Goal: Information Seeking & Learning: Learn about a topic

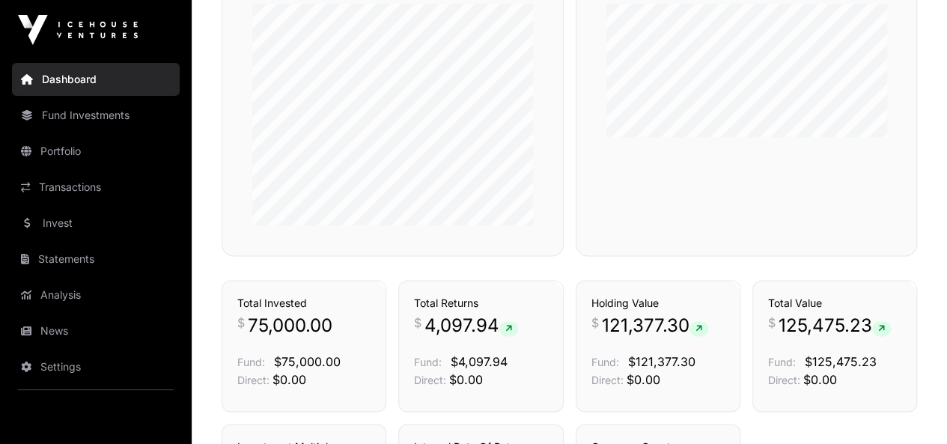
scroll to position [1059, 0]
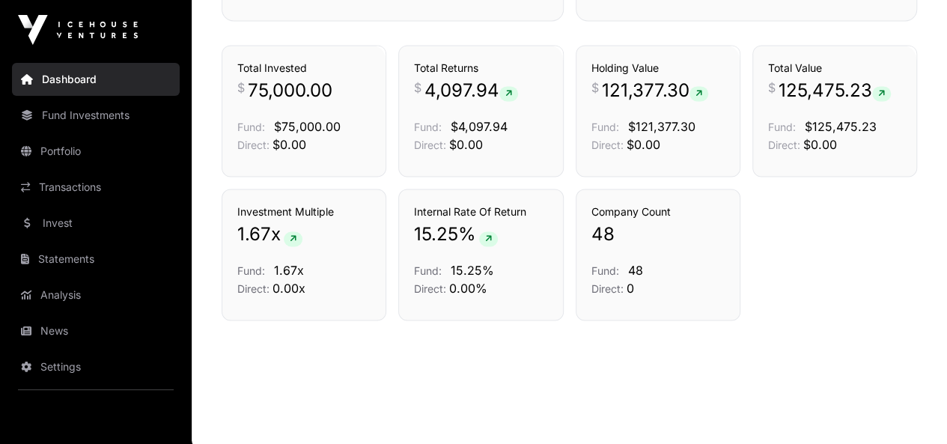
click at [62, 223] on link "Invest" at bounding box center [96, 223] width 168 height 33
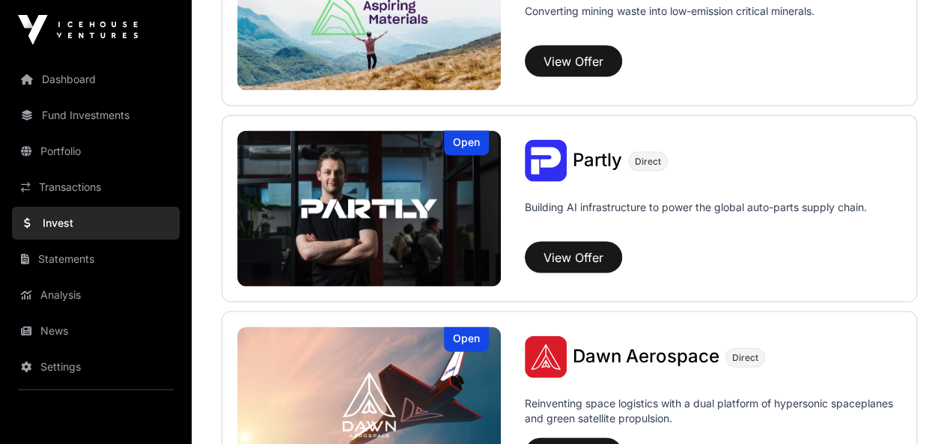
scroll to position [1614, 0]
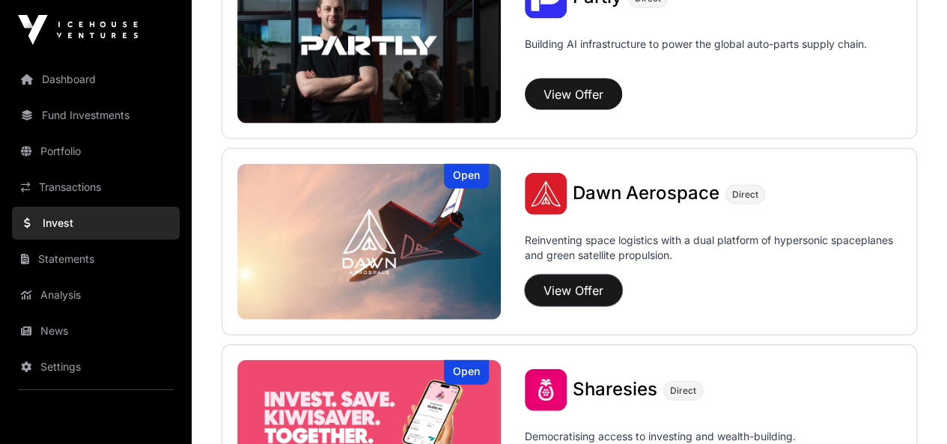
click at [580, 288] on button "View Offer" at bounding box center [573, 290] width 97 height 31
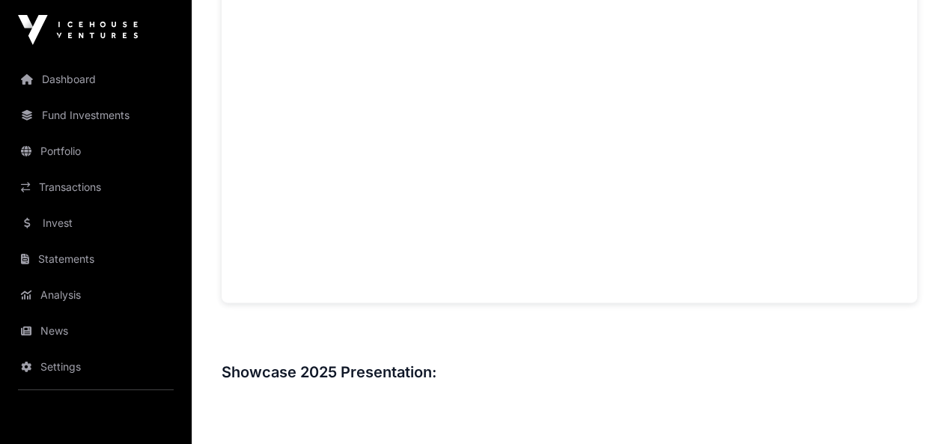
scroll to position [1200, 0]
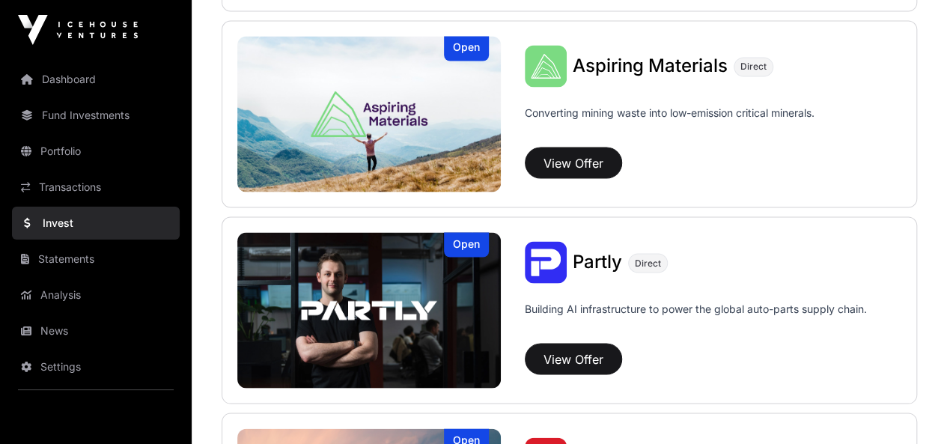
scroll to position [1239, 0]
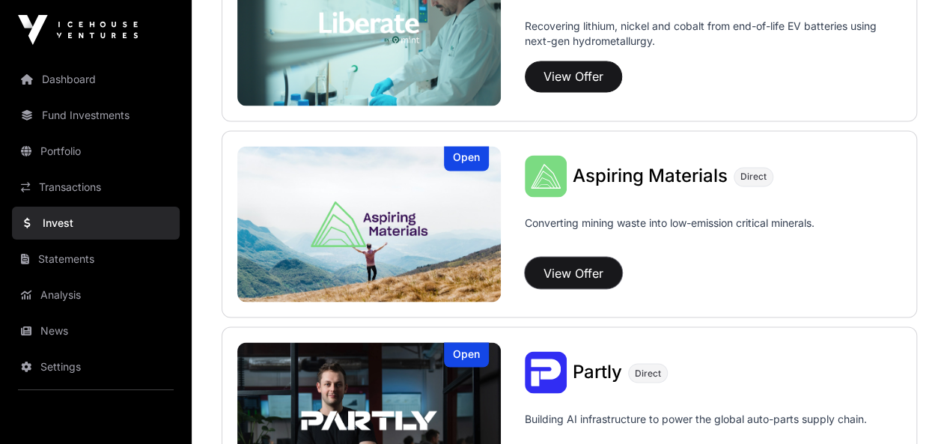
click at [601, 270] on button "View Offer" at bounding box center [573, 272] width 97 height 31
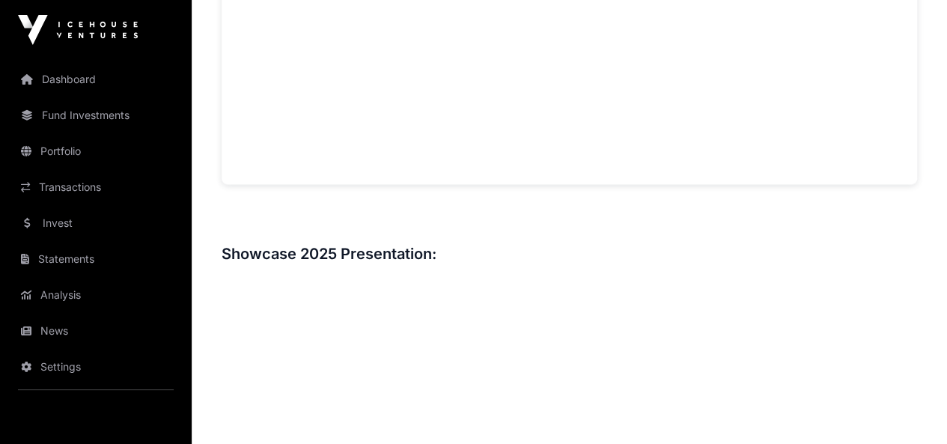
scroll to position [1198, 0]
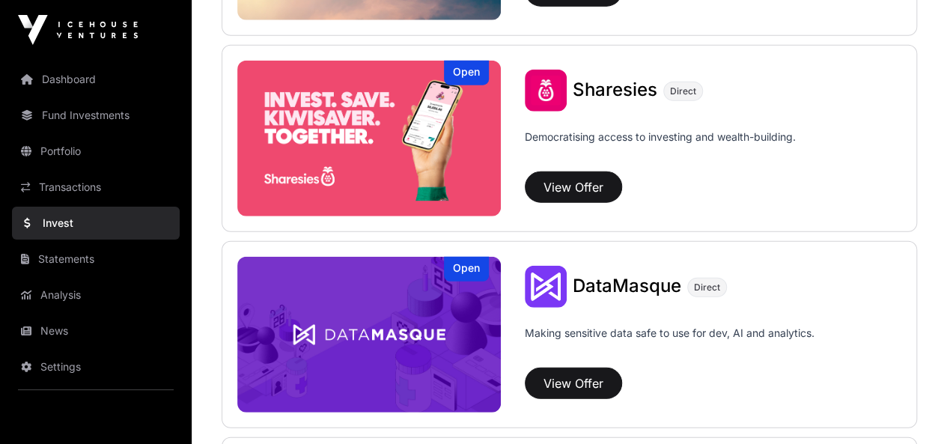
scroll to position [2213, 0]
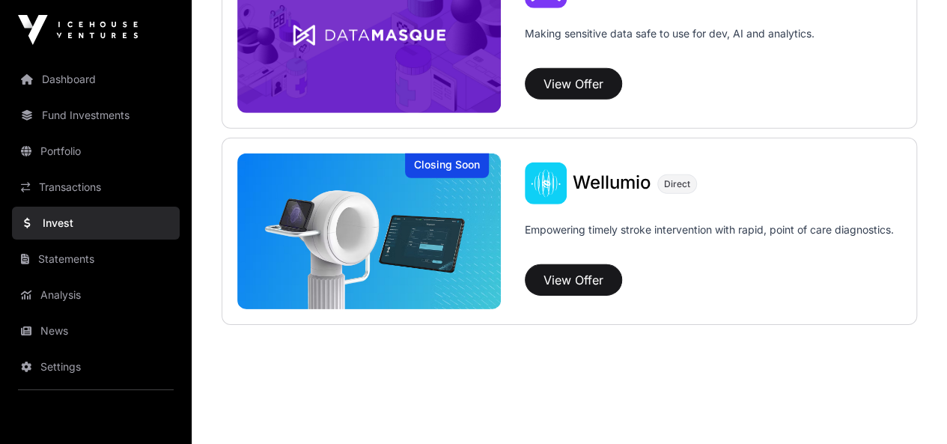
click at [82, 193] on link "Transactions" at bounding box center [96, 187] width 168 height 33
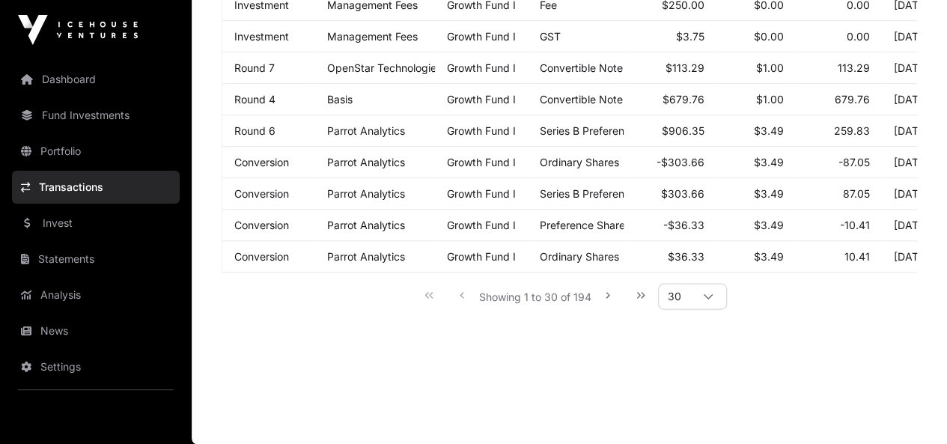
scroll to position [565, 0]
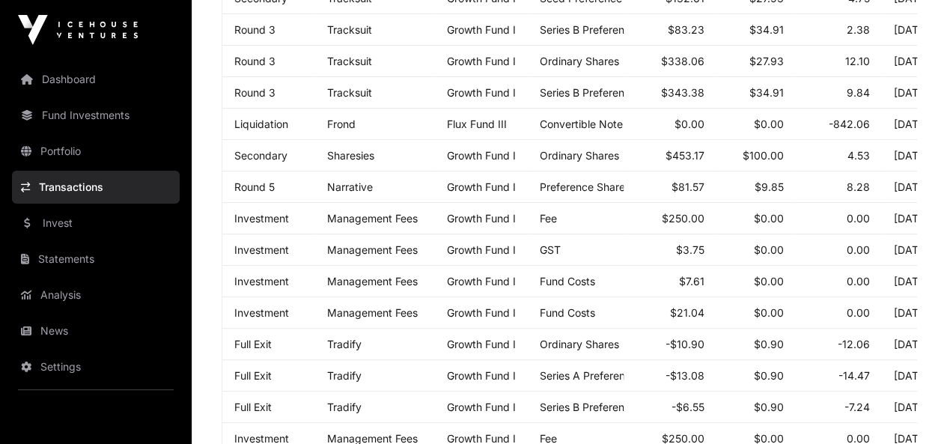
scroll to position [2213, 0]
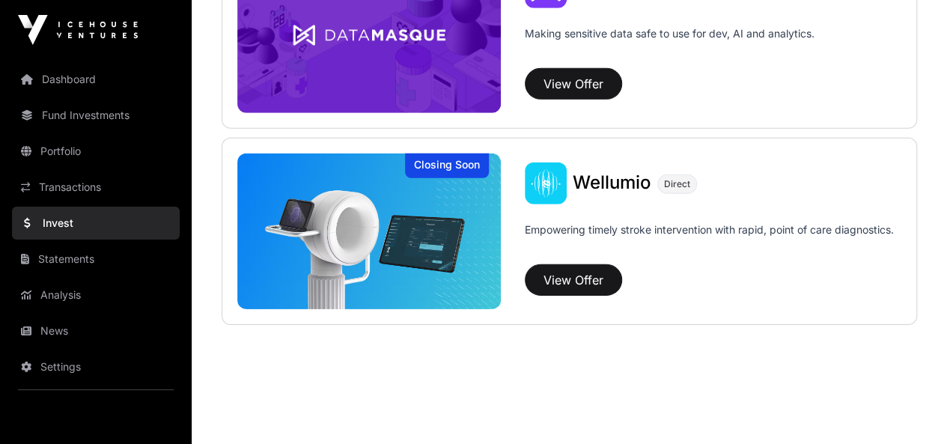
click at [82, 303] on link "Analysis" at bounding box center [96, 295] width 168 height 33
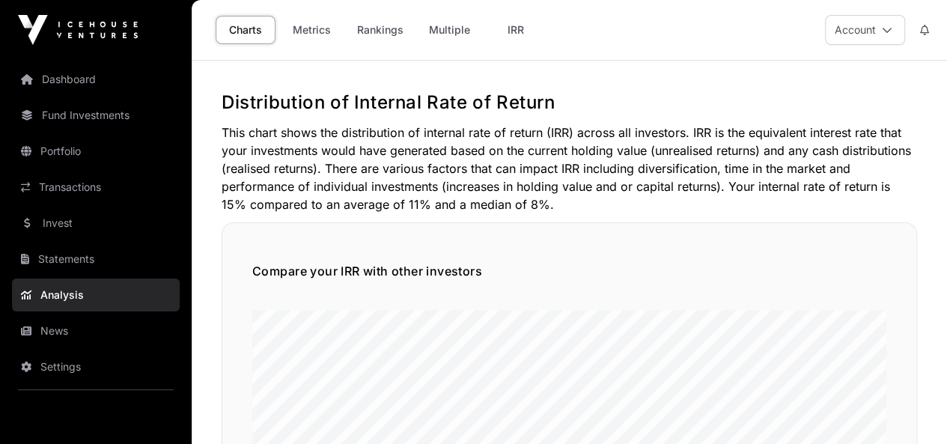
click at [91, 110] on link "Fund Investments" at bounding box center [96, 115] width 168 height 33
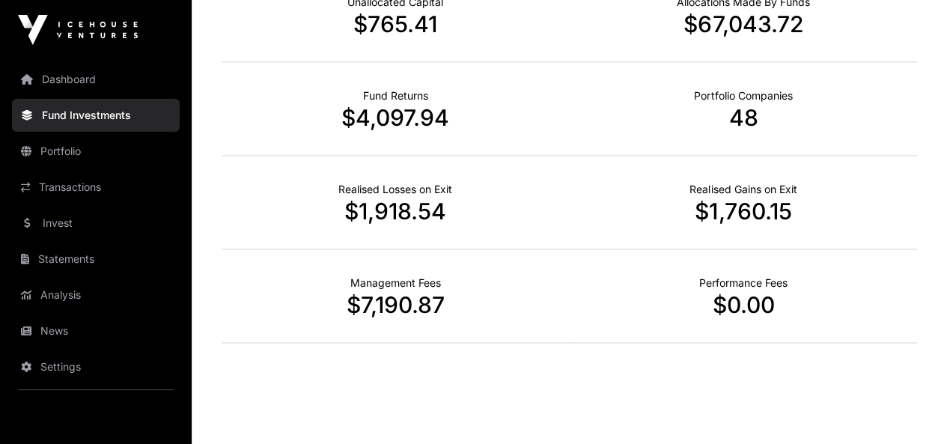
scroll to position [1007, 0]
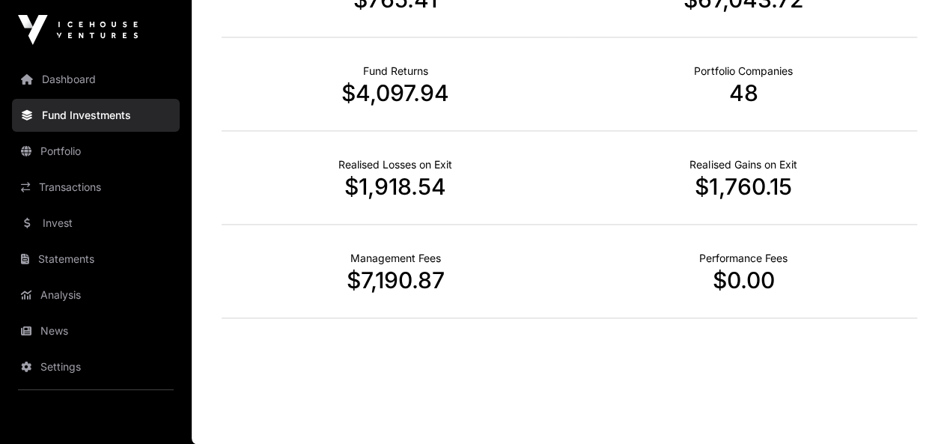
click at [90, 155] on link "Portfolio" at bounding box center [96, 151] width 168 height 33
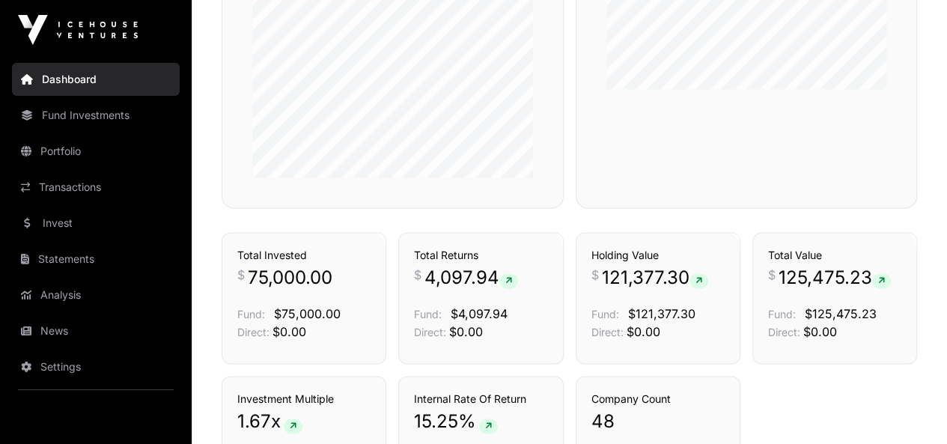
scroll to position [1048, 0]
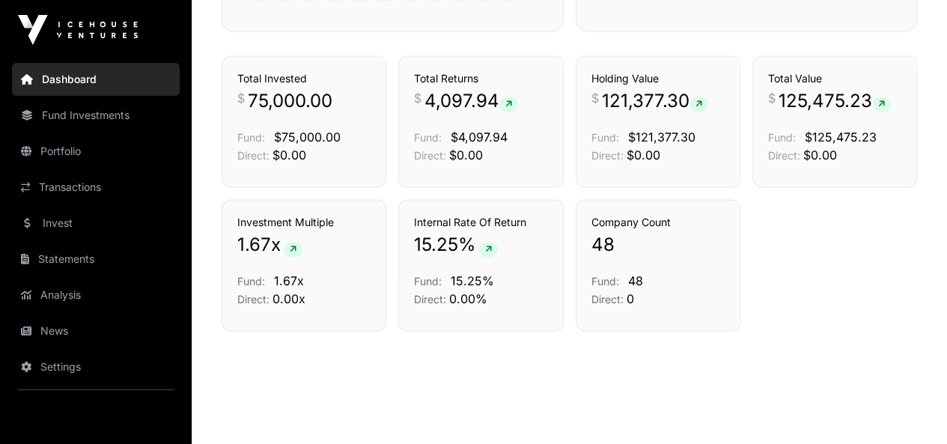
click at [115, 339] on link "News" at bounding box center [96, 331] width 168 height 33
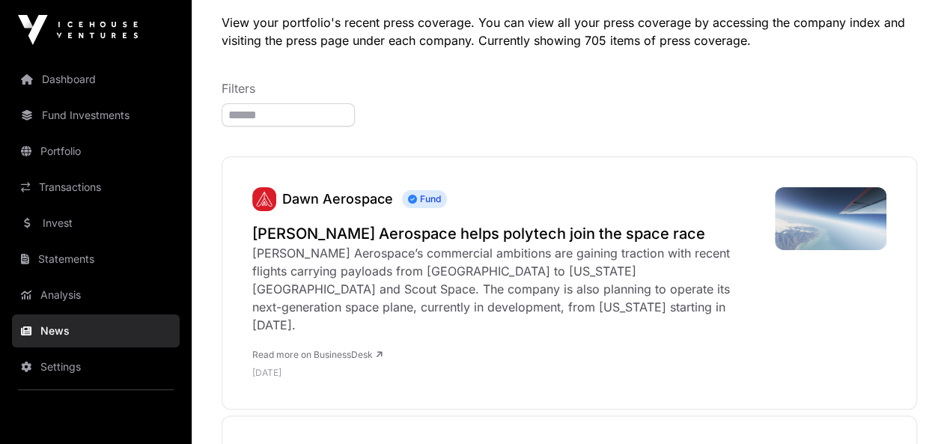
scroll to position [150, 0]
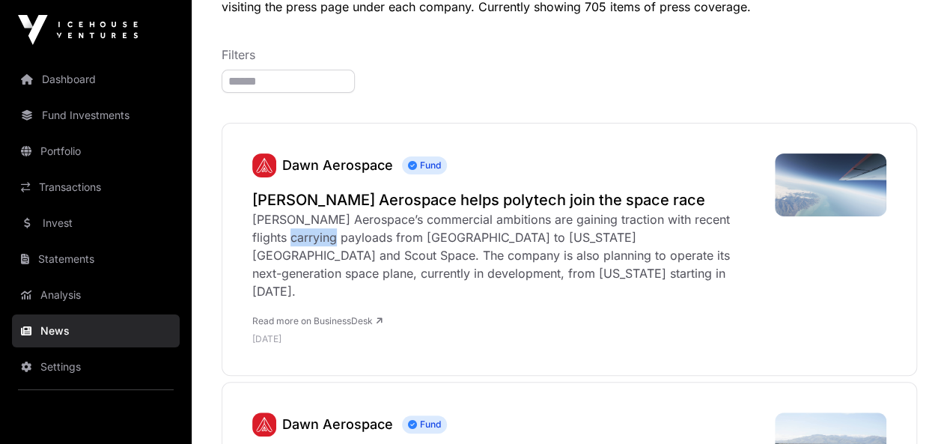
drag, startPoint x: 254, startPoint y: 238, endPoint x: 303, endPoint y: 244, distance: 49.0
click at [303, 244] on div "Dawn Aerospace’s commercial ambitions are gaining traction with recent flights …" at bounding box center [506, 255] width 508 height 90
copy div "payloads"
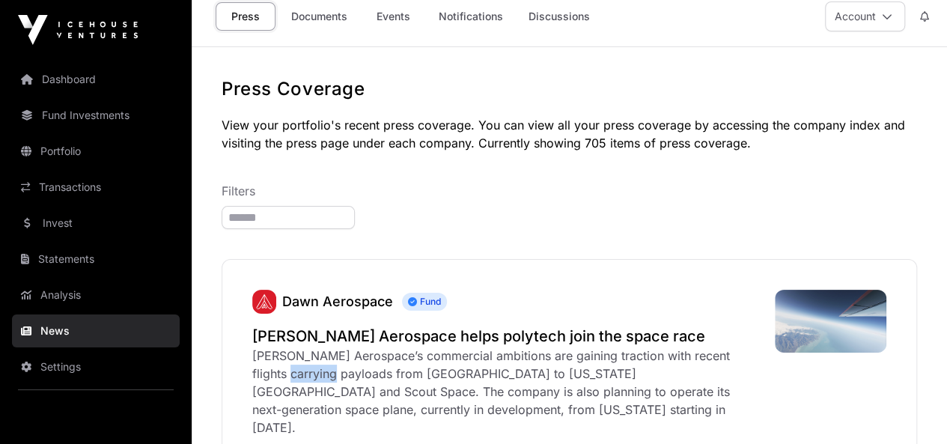
scroll to position [0, 0]
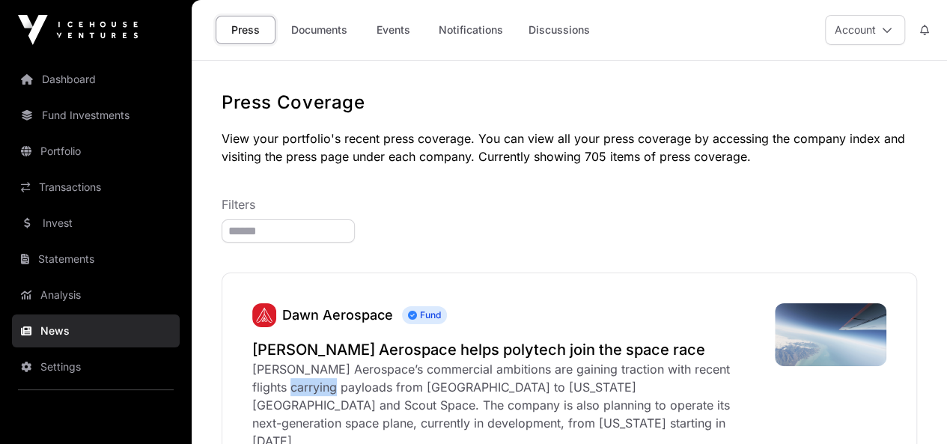
click at [468, 31] on link "Notifications" at bounding box center [471, 30] width 84 height 28
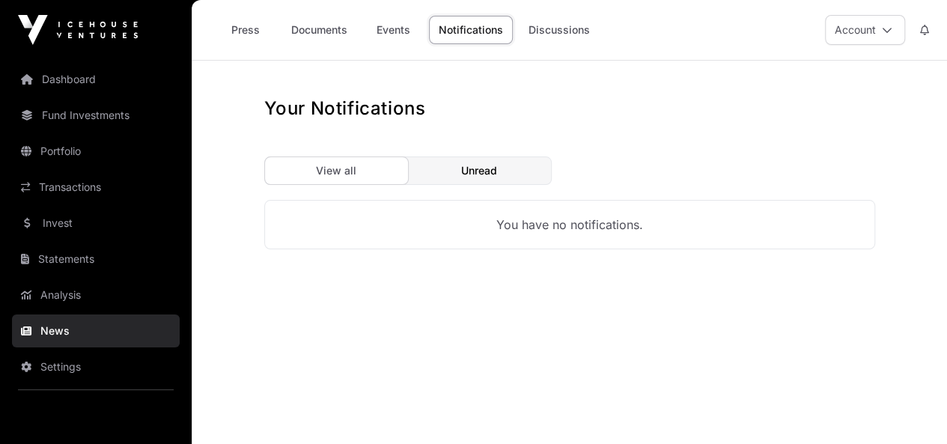
click at [70, 293] on link "Analysis" at bounding box center [96, 295] width 168 height 33
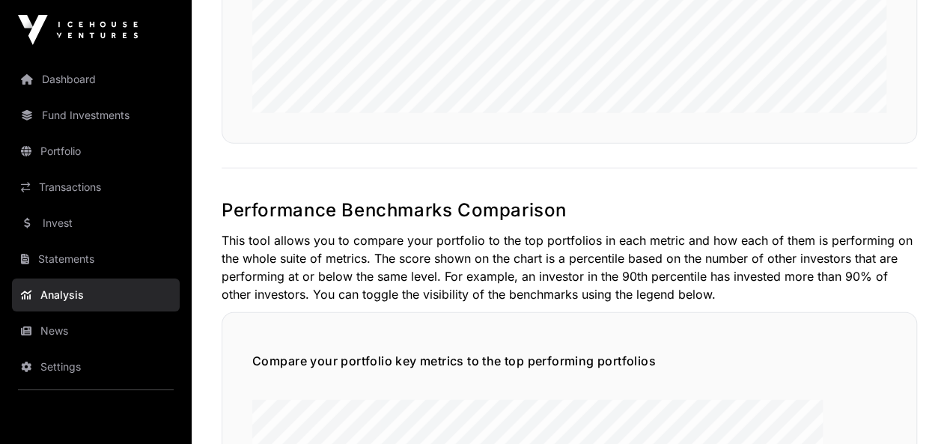
scroll to position [2396, 0]
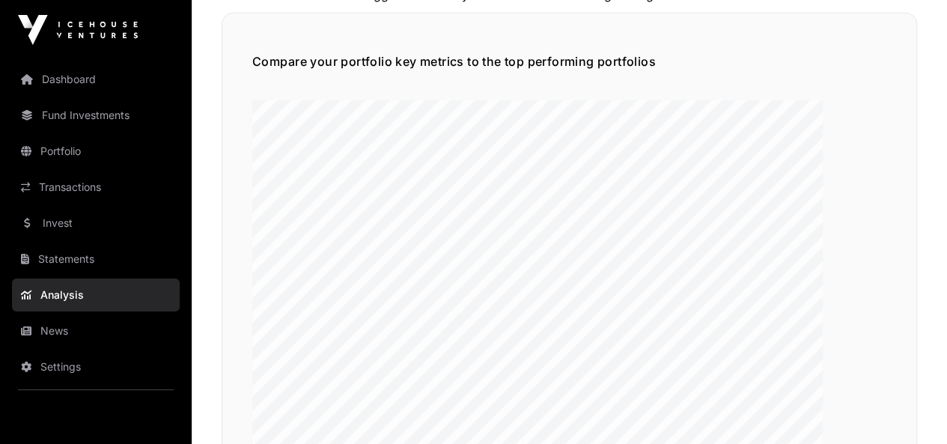
click at [46, 254] on link "Statements" at bounding box center [96, 259] width 168 height 33
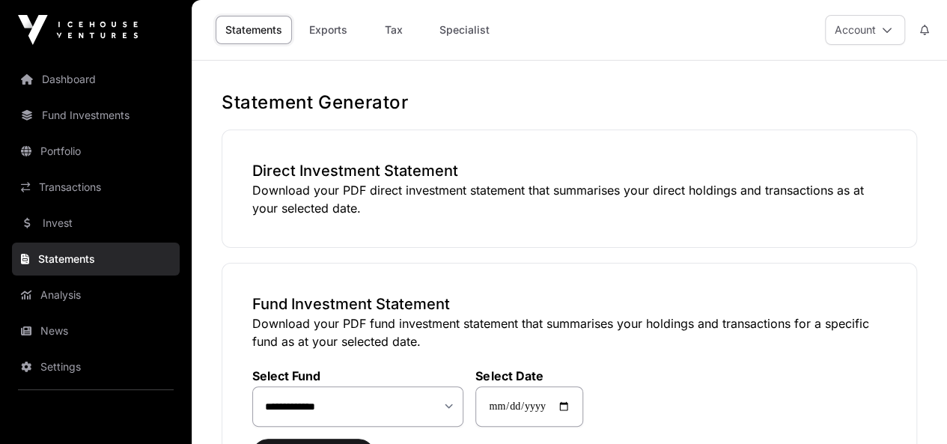
click at [60, 222] on link "Invest" at bounding box center [96, 223] width 168 height 33
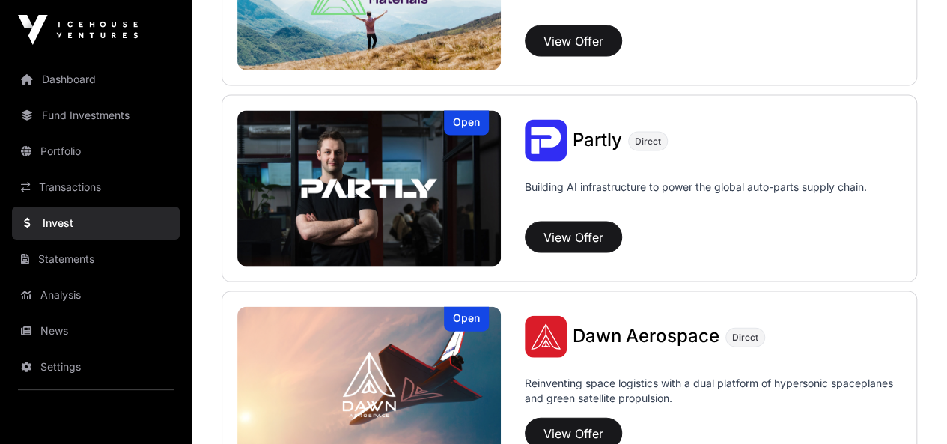
scroll to position [1498, 0]
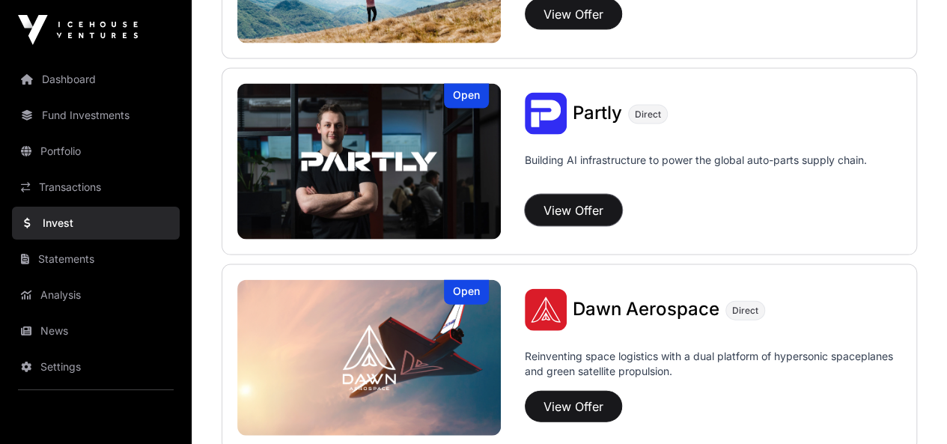
click at [571, 207] on button "View Offer" at bounding box center [573, 210] width 97 height 31
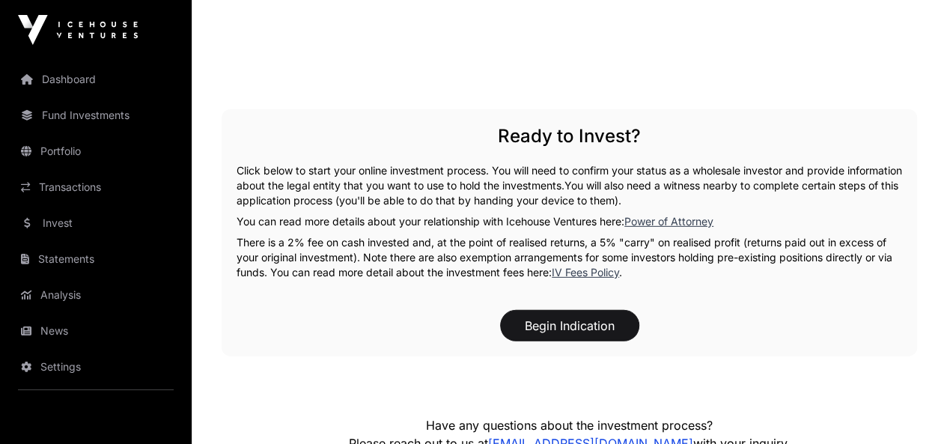
scroll to position [2321, 0]
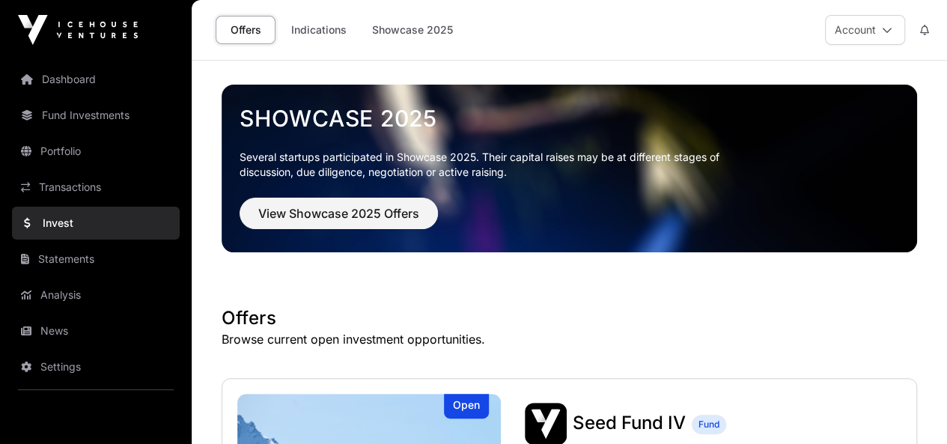
click at [62, 73] on link "Dashboard" at bounding box center [96, 79] width 168 height 33
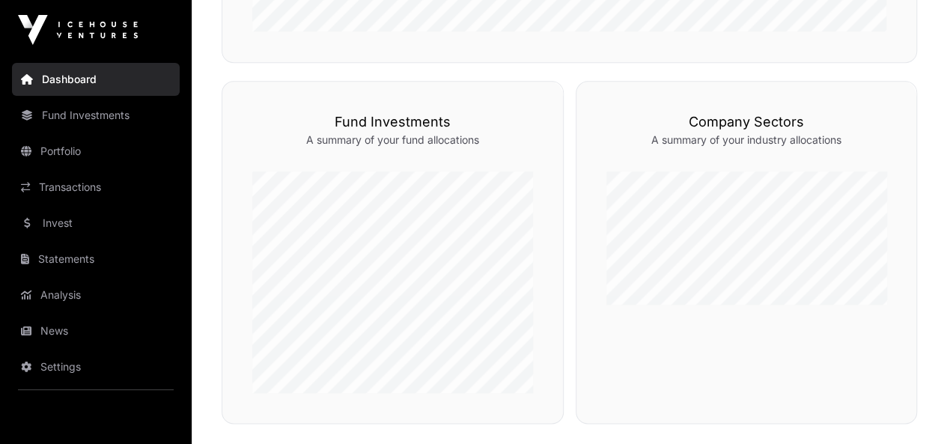
scroll to position [749, 0]
